Goal: Use online tool/utility: Utilize a website feature to perform a specific function

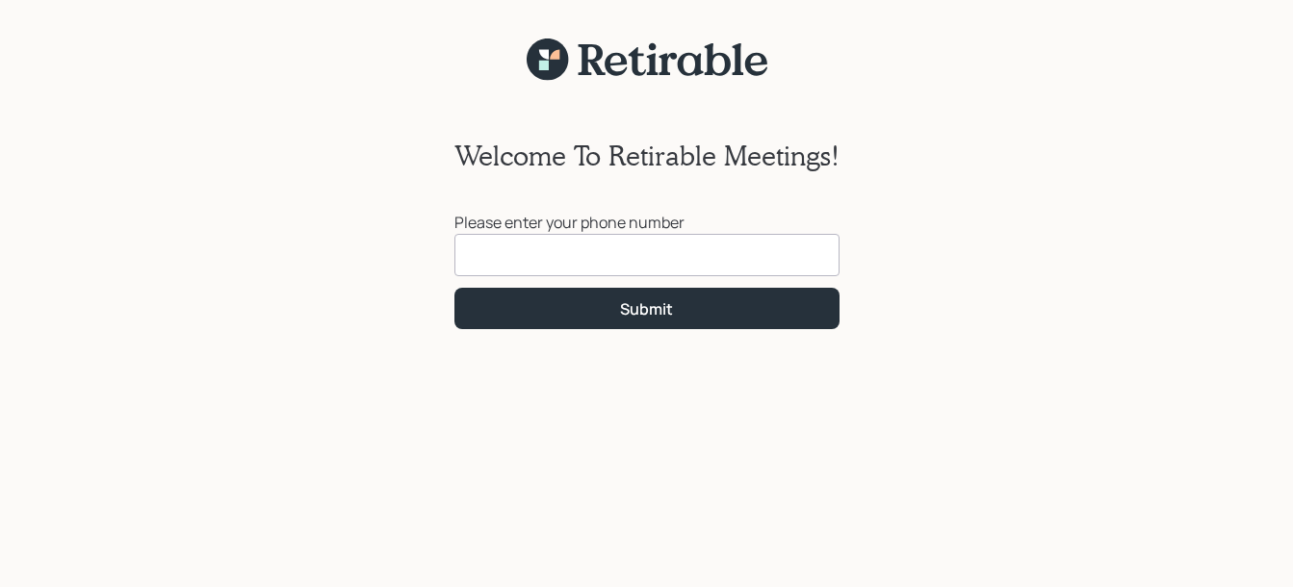
click at [574, 258] on input at bounding box center [646, 255] width 385 height 42
type input "[PHONE_NUMBER]"
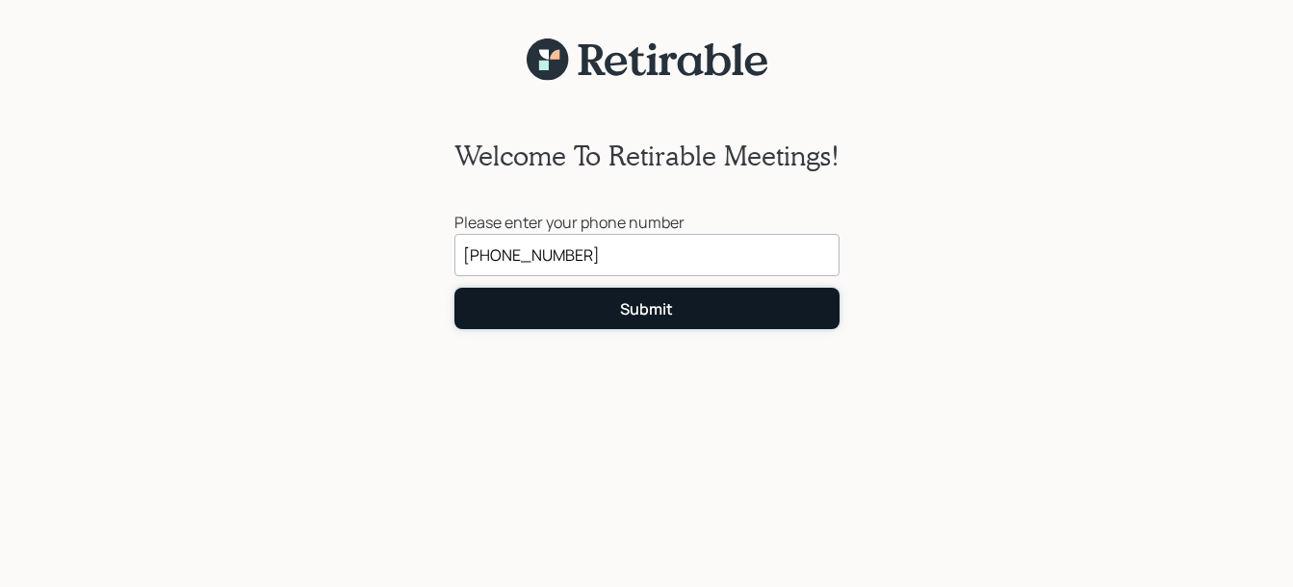
click at [667, 308] on div "Submit" at bounding box center [646, 308] width 53 height 21
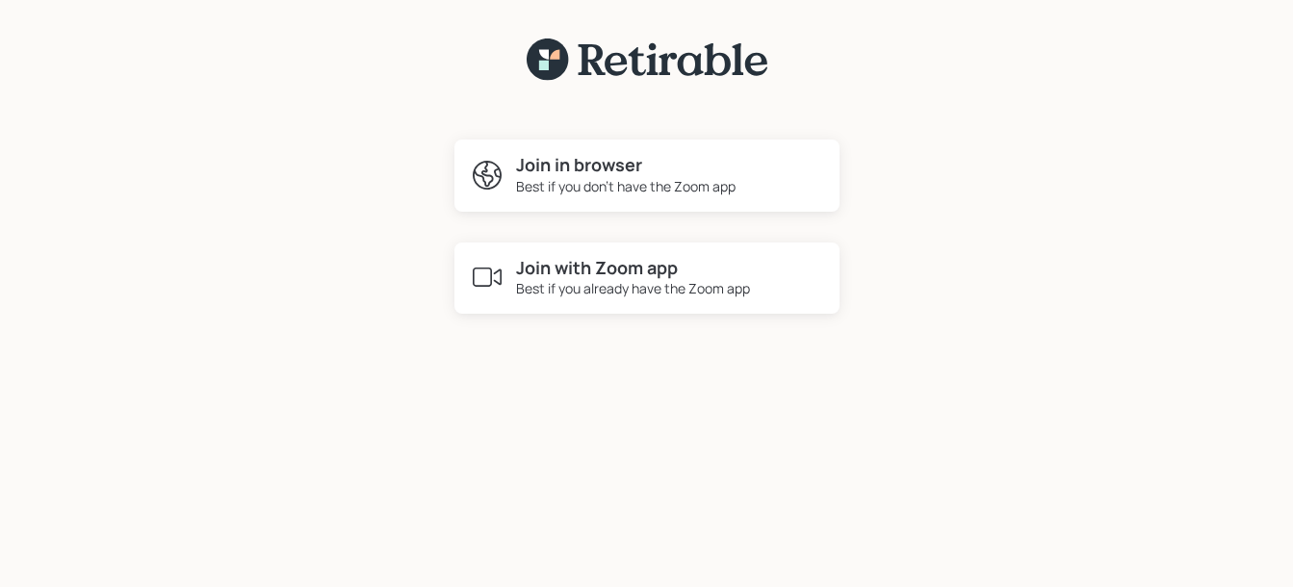
click at [640, 273] on h4 "Join with Zoom app" at bounding box center [633, 268] width 234 height 21
